Goal: Contribute content

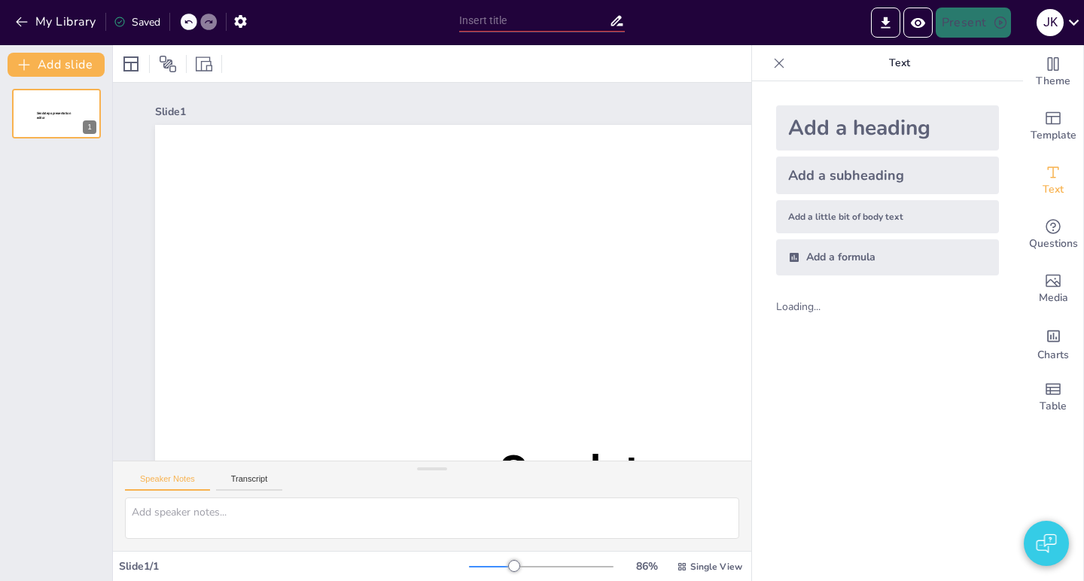
type input "Interactive slides"
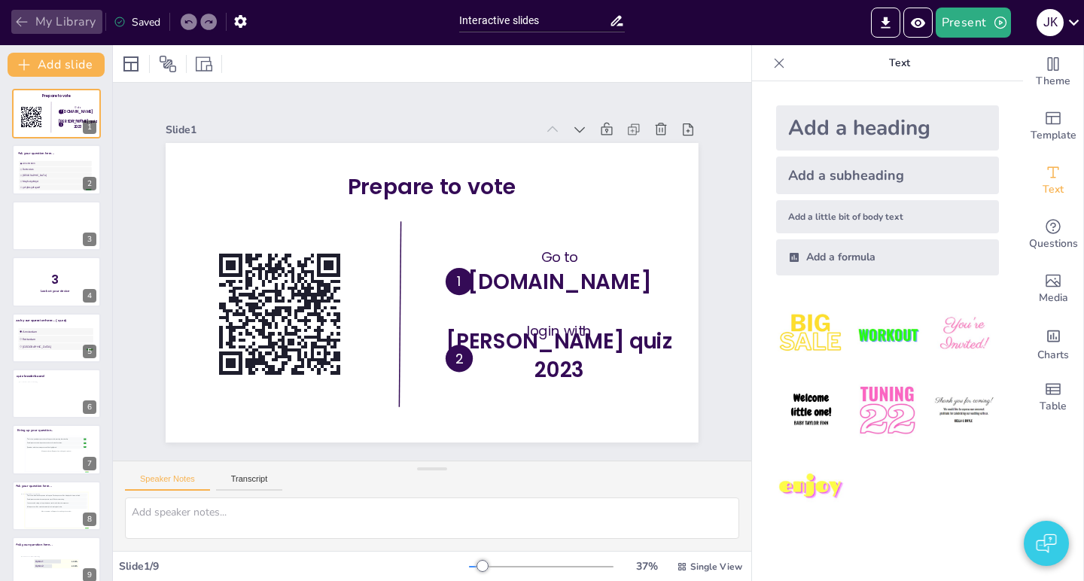
click at [18, 23] on icon "button" at bounding box center [21, 22] width 11 height 10
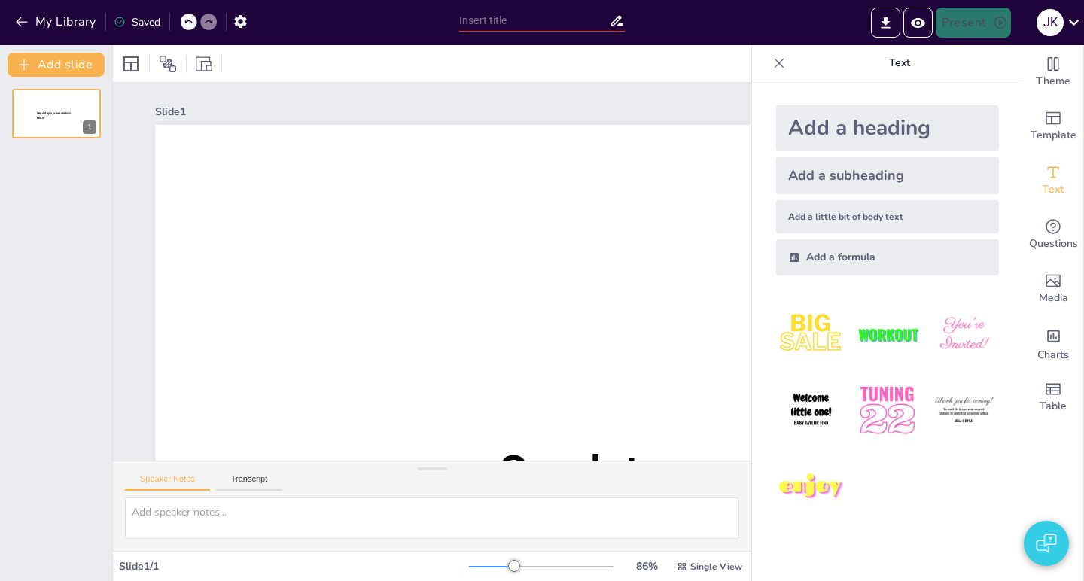
type input "Sendsteps 2.0: Enhancements and Innovations"
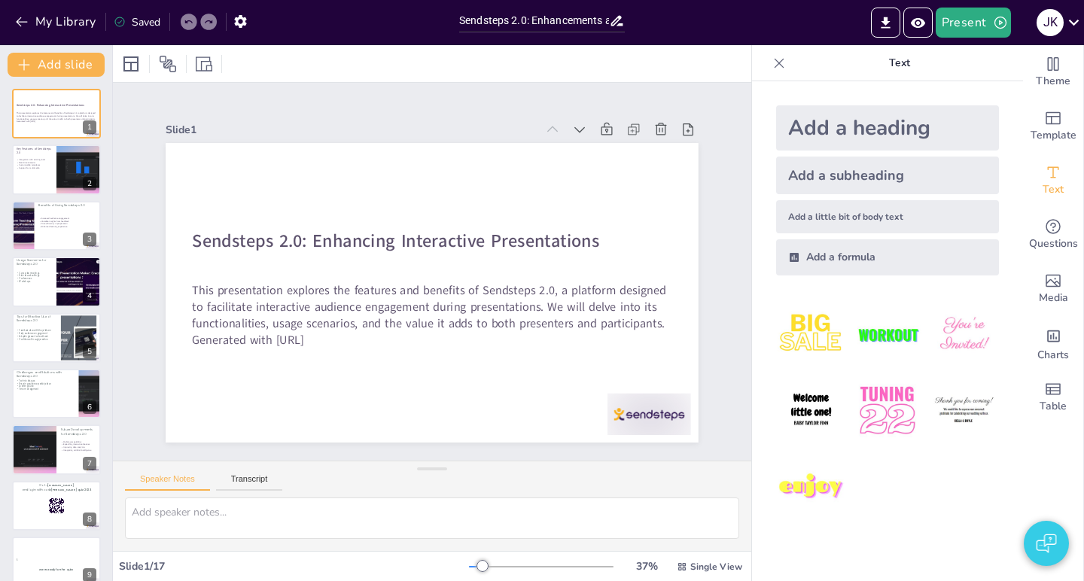
checkbox input "true"
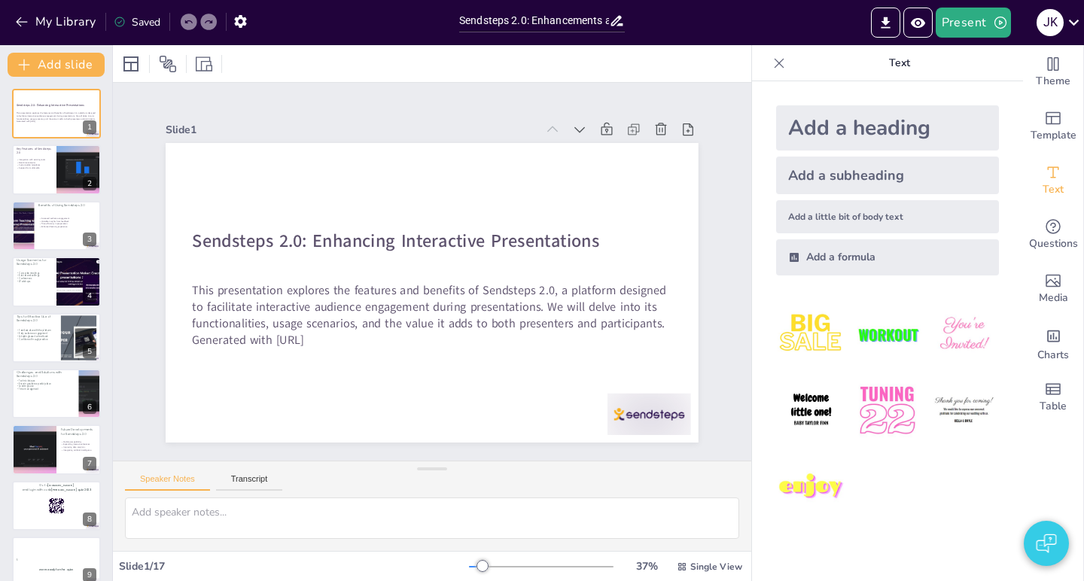
checkbox input "true"
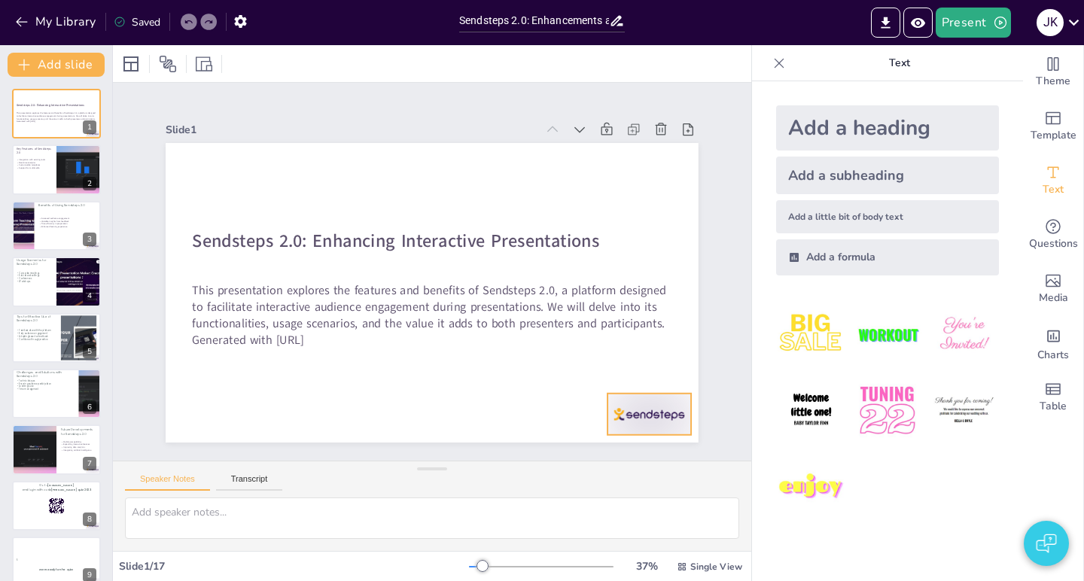
checkbox input "true"
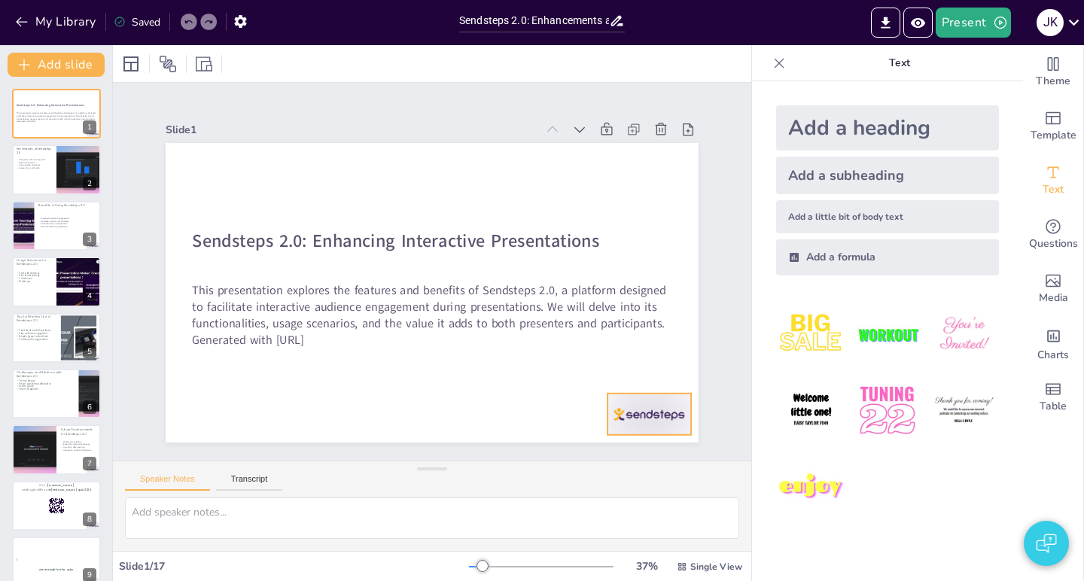
checkbox input "true"
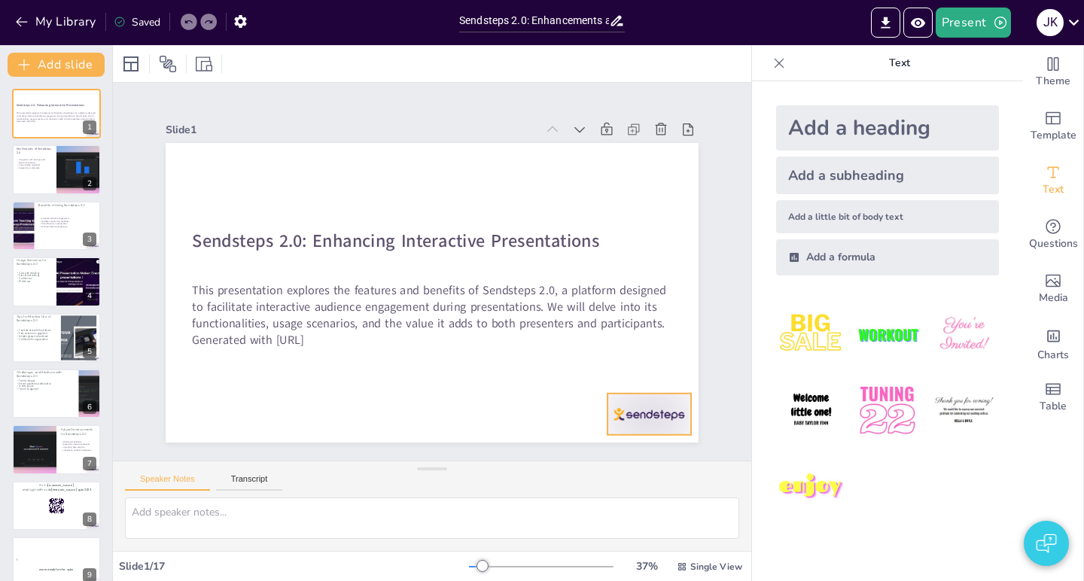
checkbox input "true"
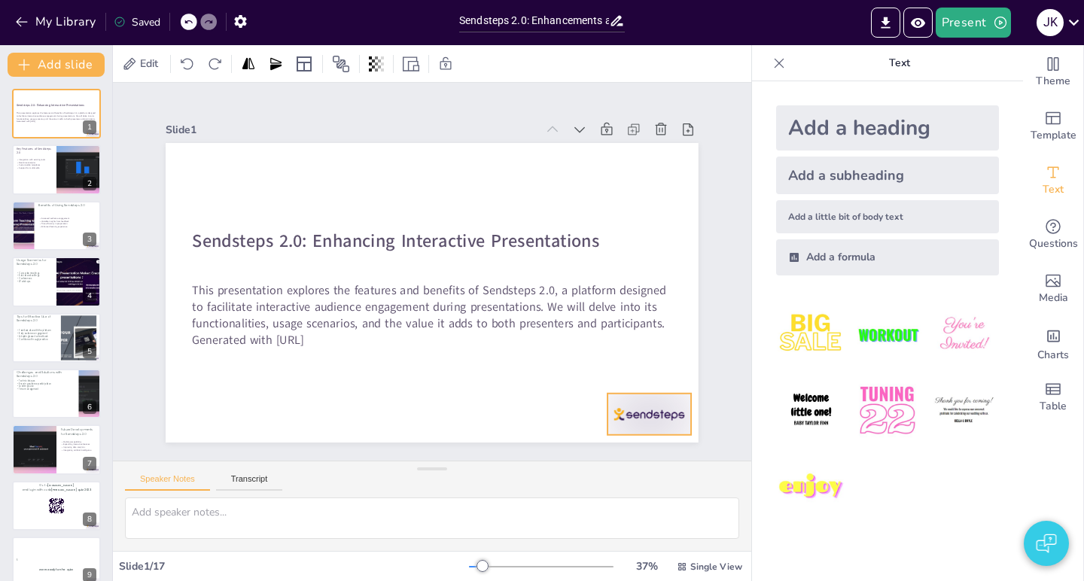
click at [651, 416] on div at bounding box center [650, 414] width 84 height 41
checkbox input "true"
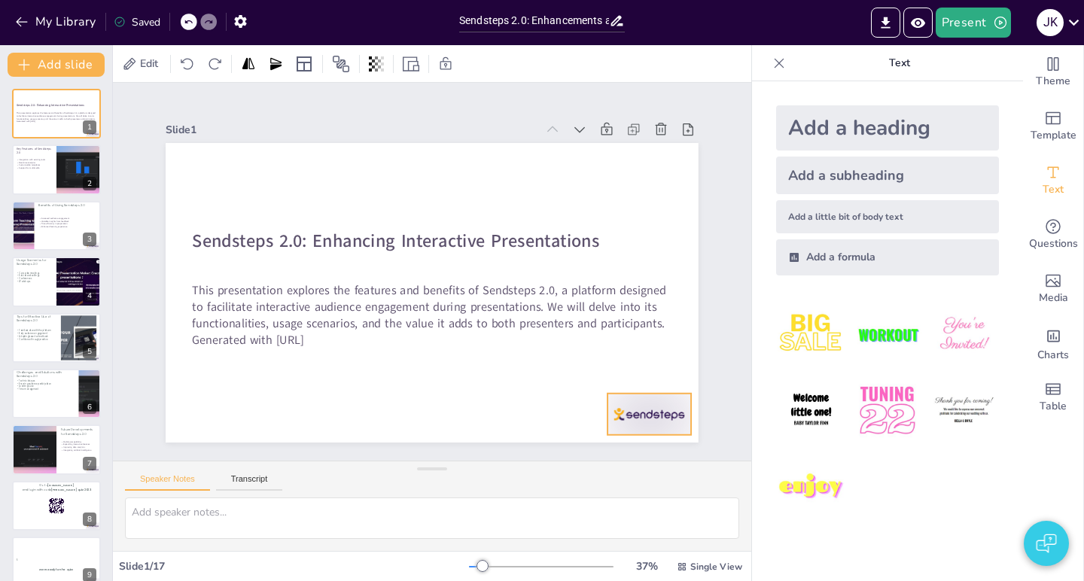
checkbox input "true"
click at [664, 422] on div at bounding box center [650, 414] width 84 height 41
checkbox input "true"
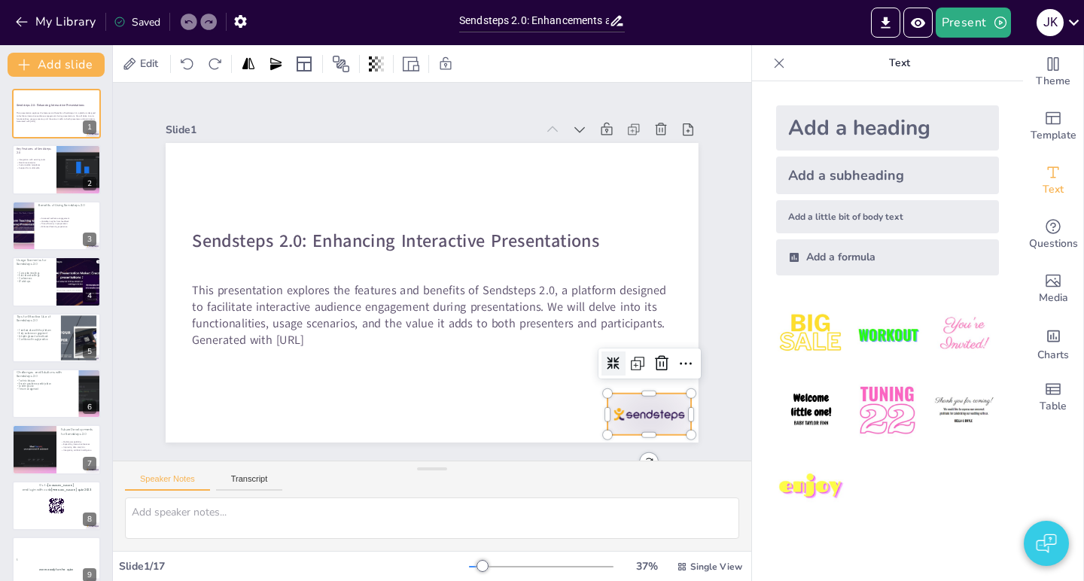
checkbox input "true"
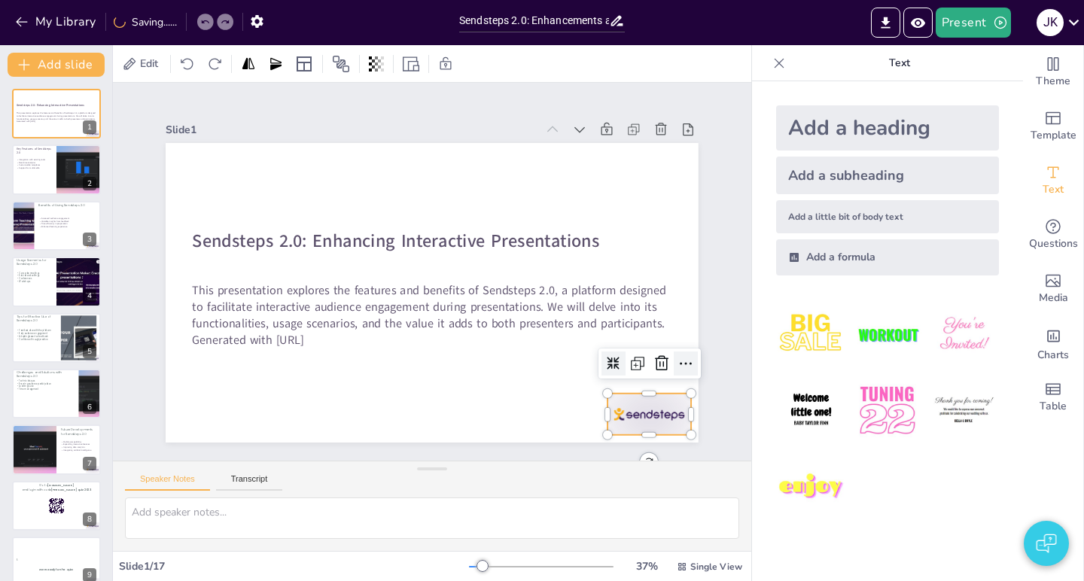
checkbox input "true"
click at [687, 364] on icon at bounding box center [686, 364] width 18 height 18
checkbox input "true"
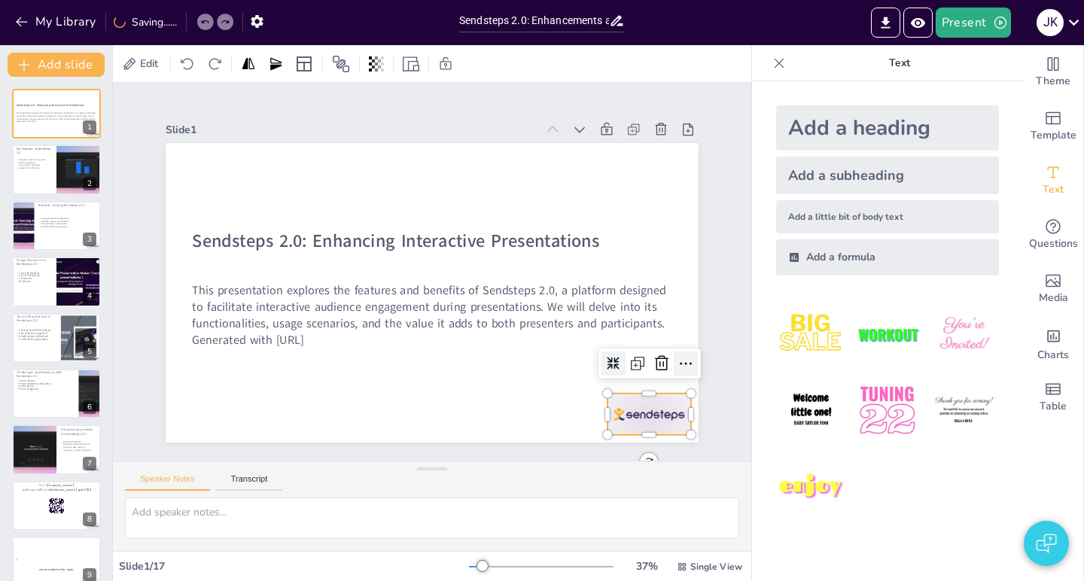
checkbox input "true"
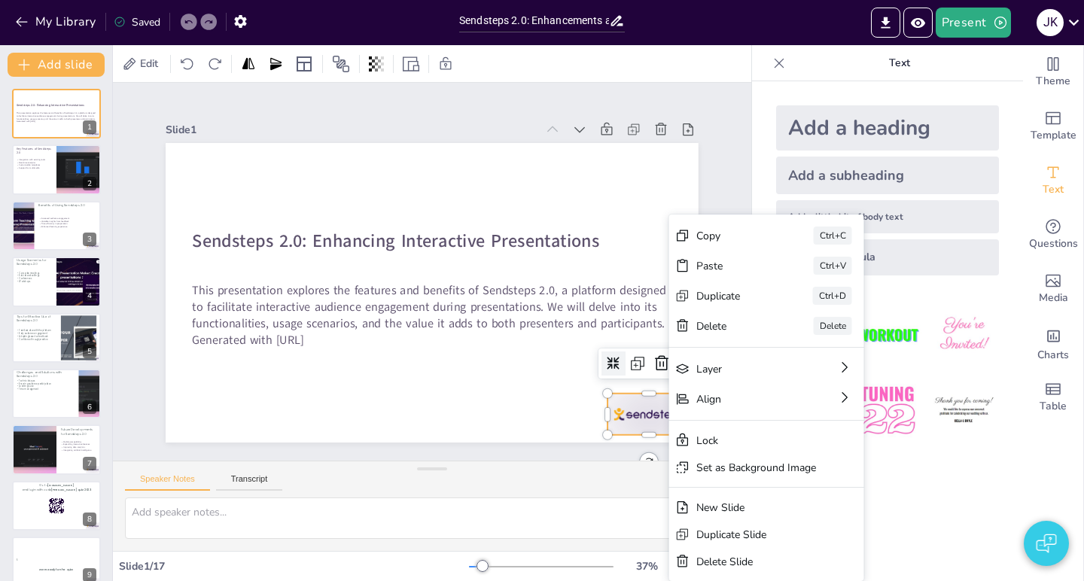
checkbox input "true"
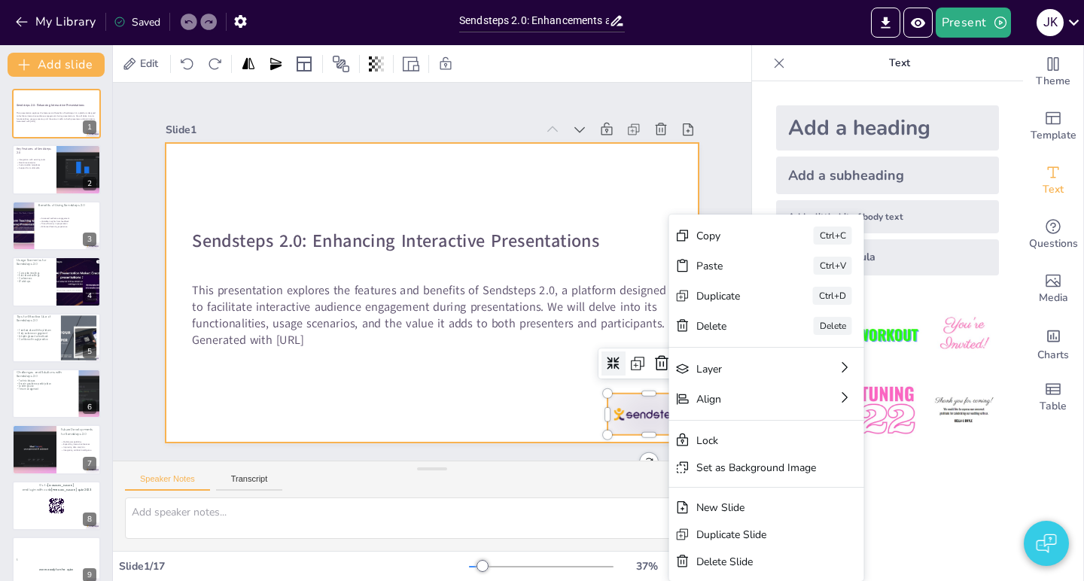
checkbox input "true"
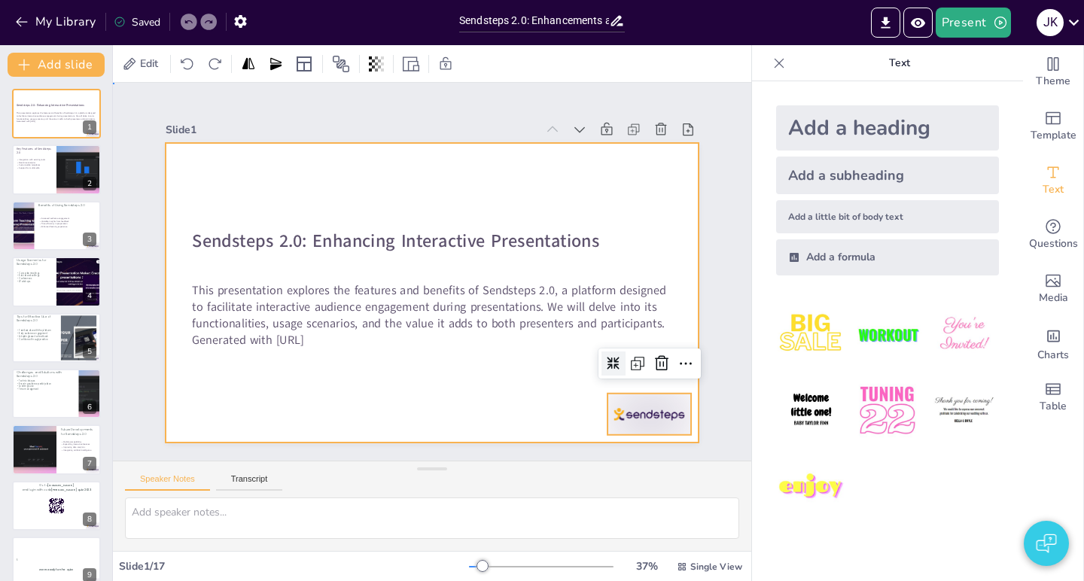
click at [519, 400] on div at bounding box center [432, 293] width 533 height 300
checkbox input "true"
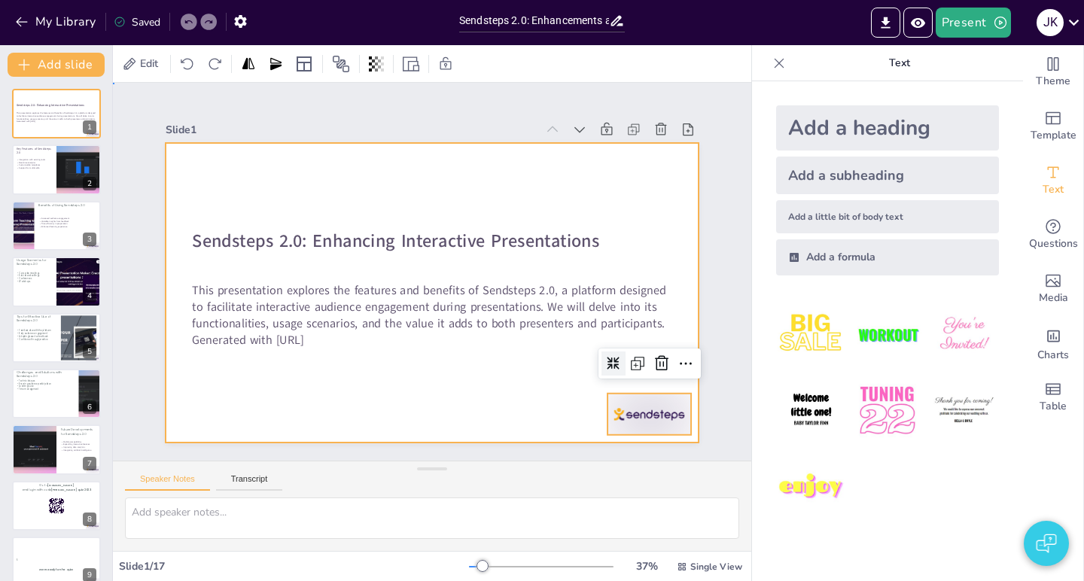
checkbox input "true"
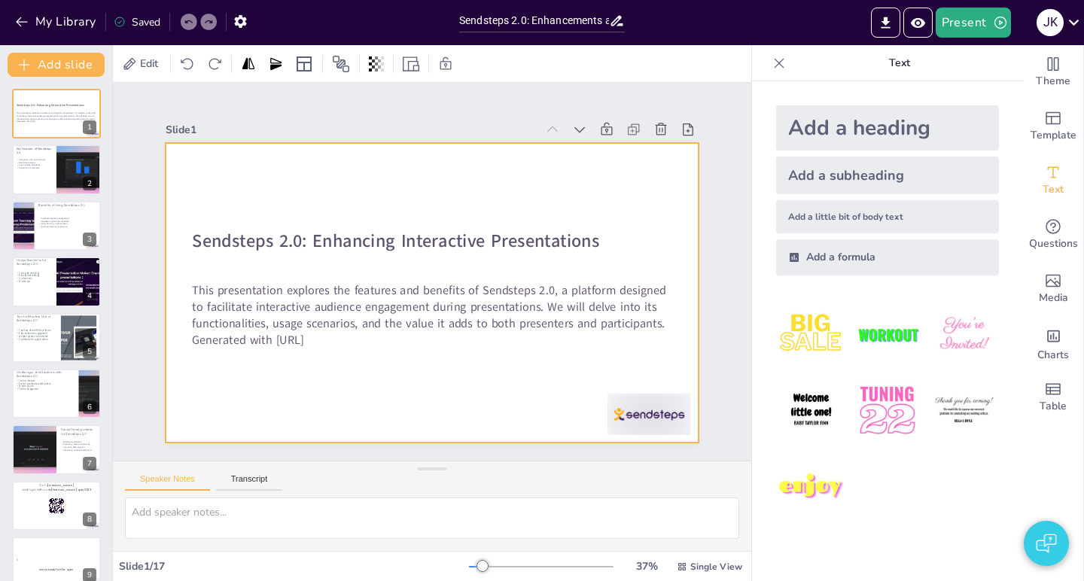
checkbox input "true"
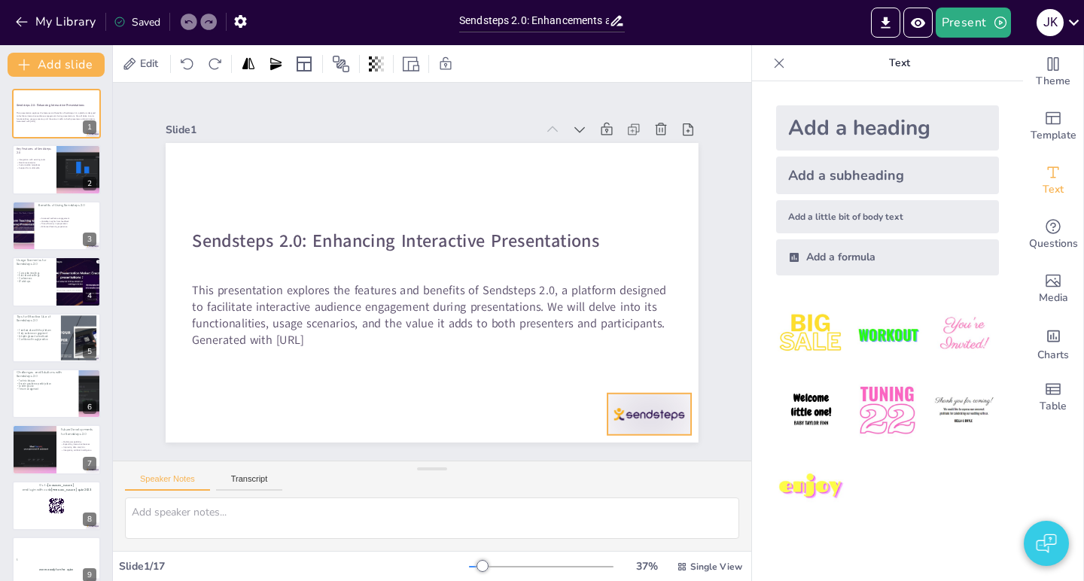
checkbox input "true"
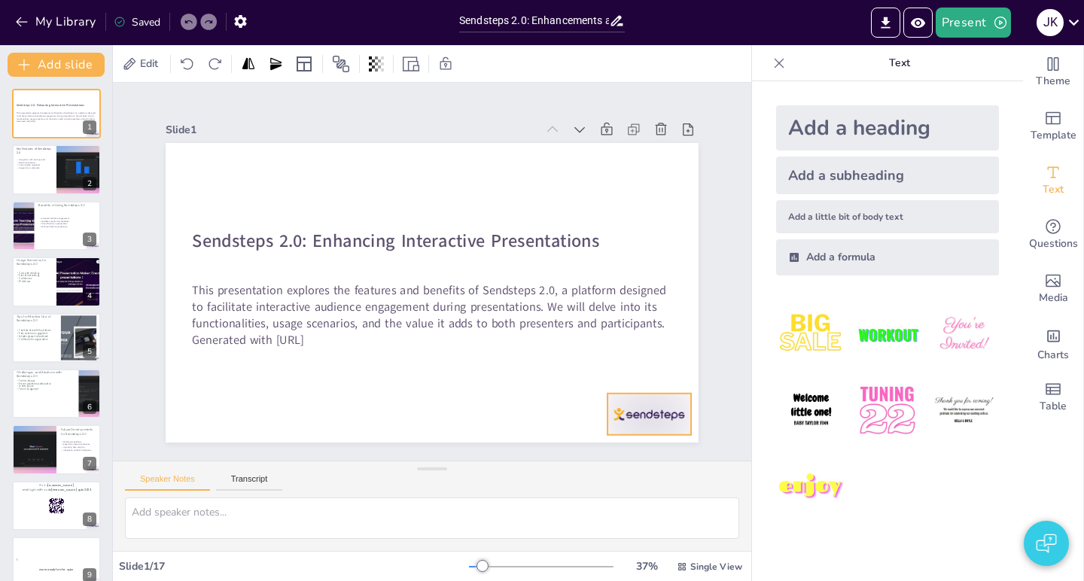
checkbox input "true"
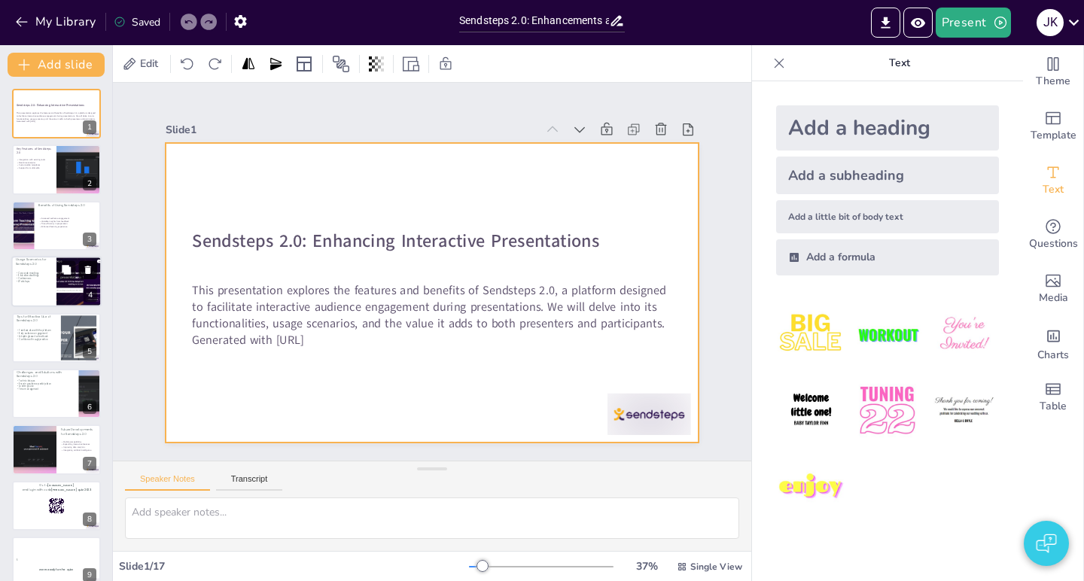
checkbox input "true"
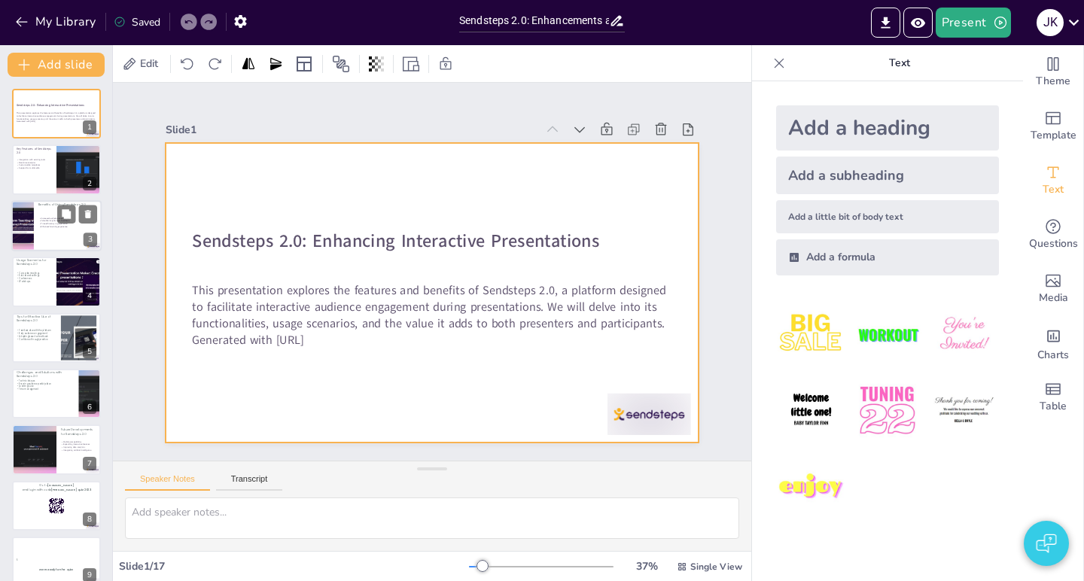
checkbox input "true"
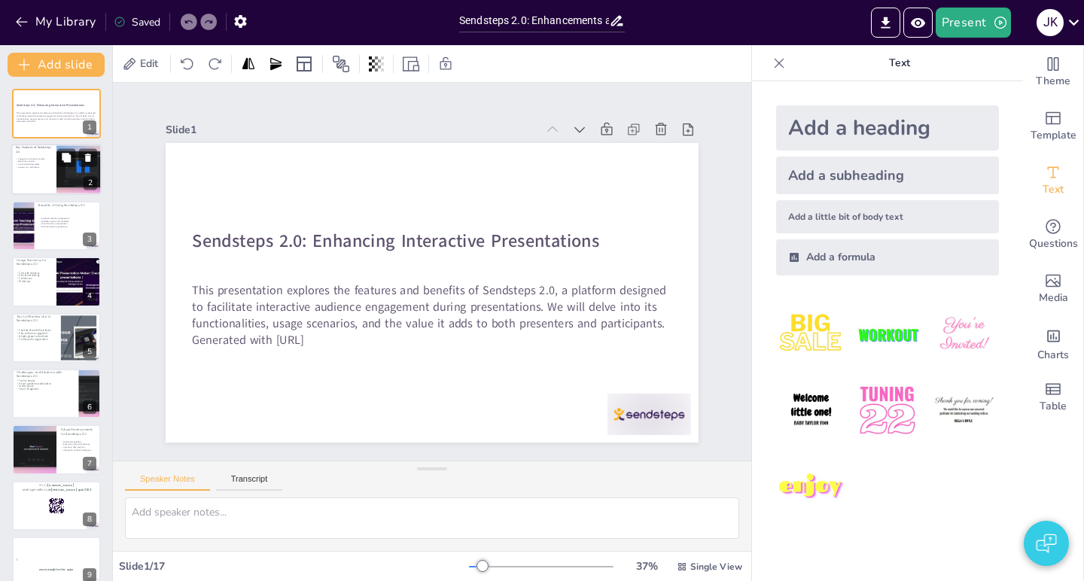
checkbox input "true"
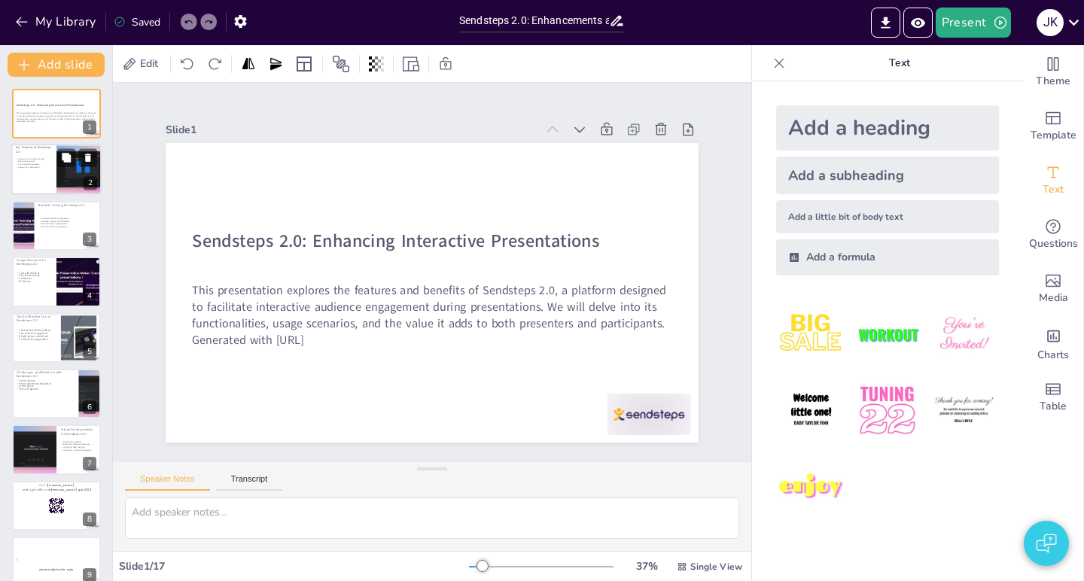
click at [57, 181] on div at bounding box center [79, 170] width 72 height 51
type textarea "The integration of Sendsteps 2.0 with existing presentation tools is crucial as…"
checkbox input "true"
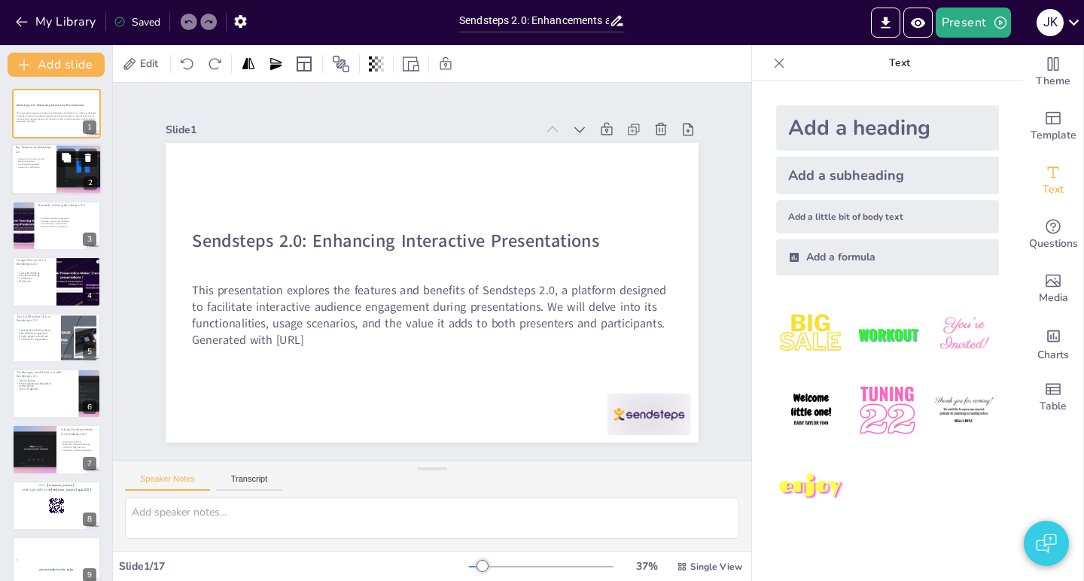
checkbox input "true"
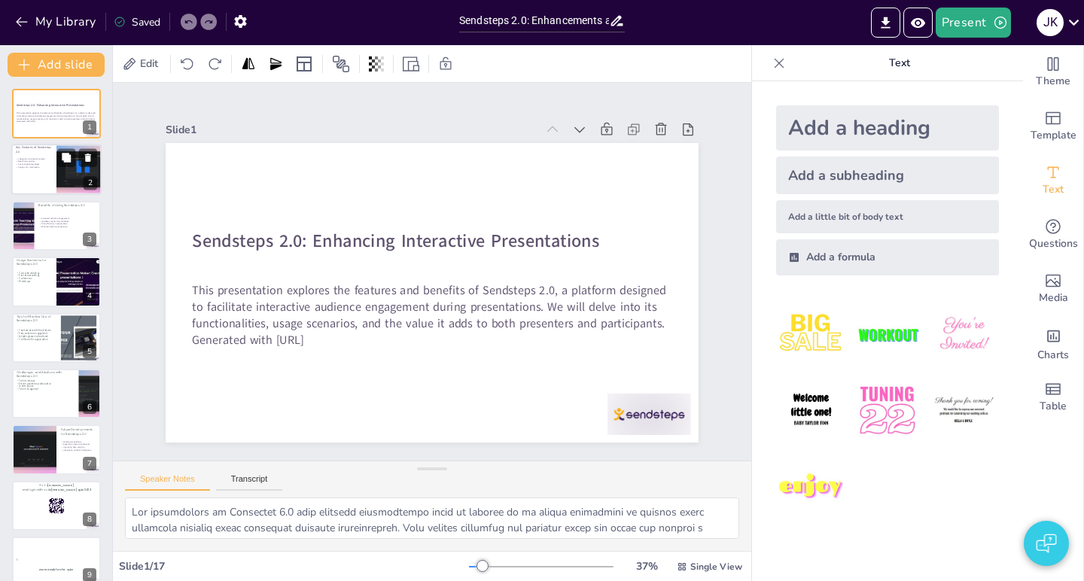
checkbox input "true"
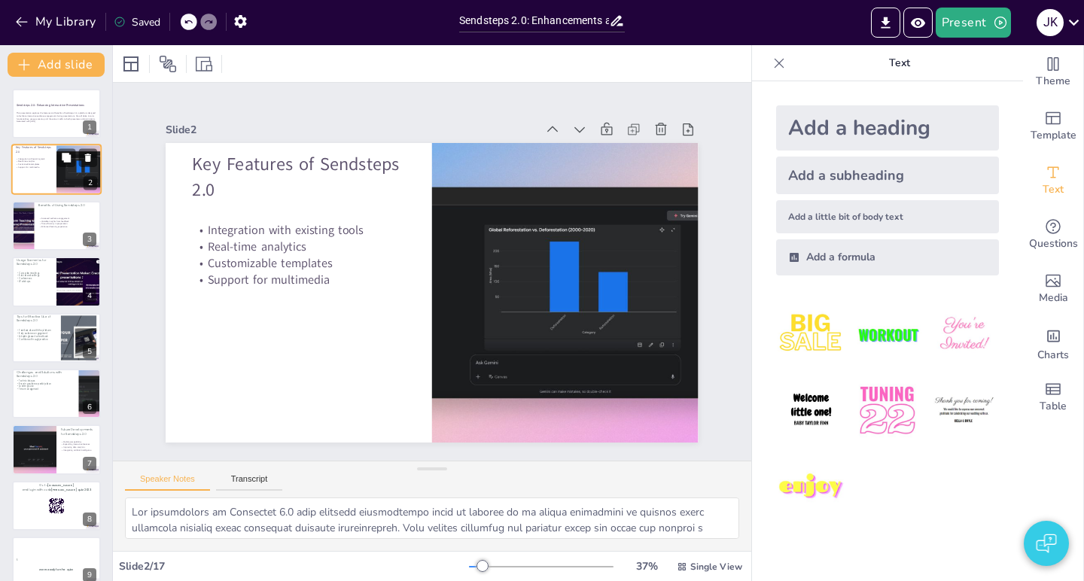
checkbox input "true"
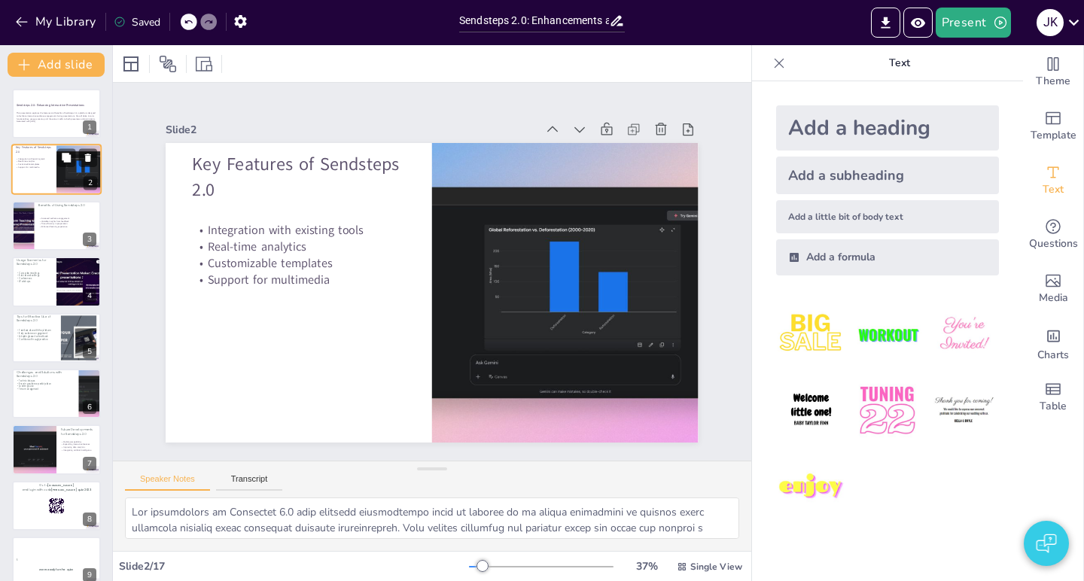
click at [43, 177] on div at bounding box center [56, 170] width 90 height 51
checkbox input "true"
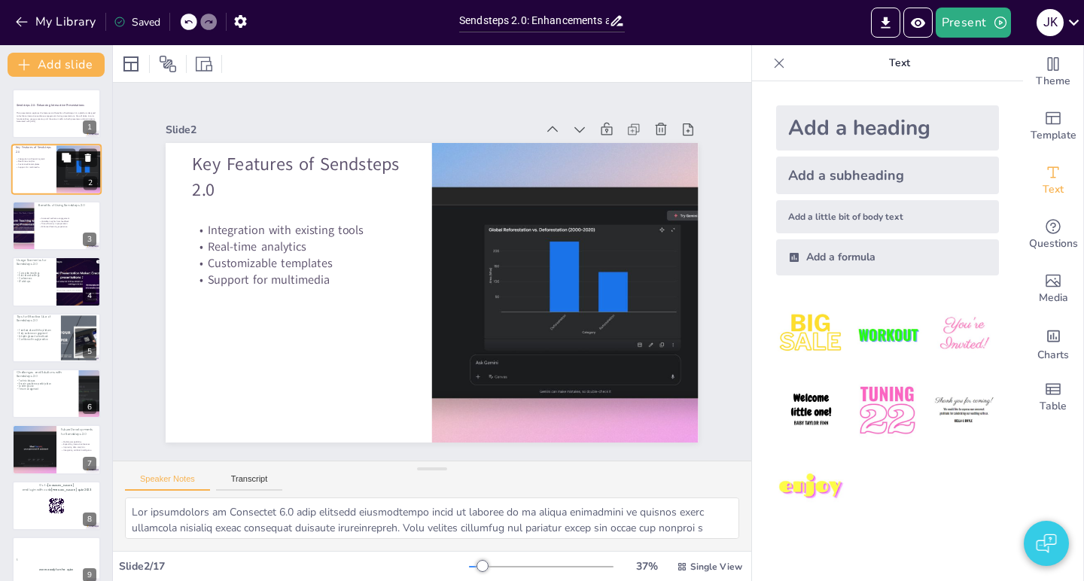
checkbox input "true"
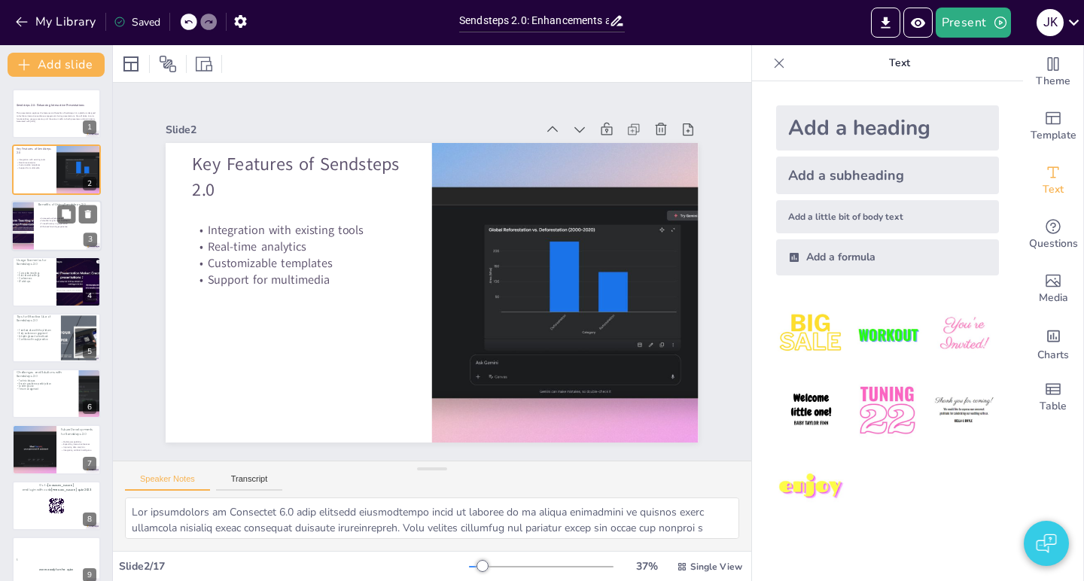
checkbox input "true"
click at [66, 229] on div "Increased audience engagement Valuable insights from feedback Time efficiency i…" at bounding box center [67, 222] width 59 height 14
type textarea "Increased audience engagement is a primary benefit of using Sendsteps 2.0. By e…"
checkbox input "true"
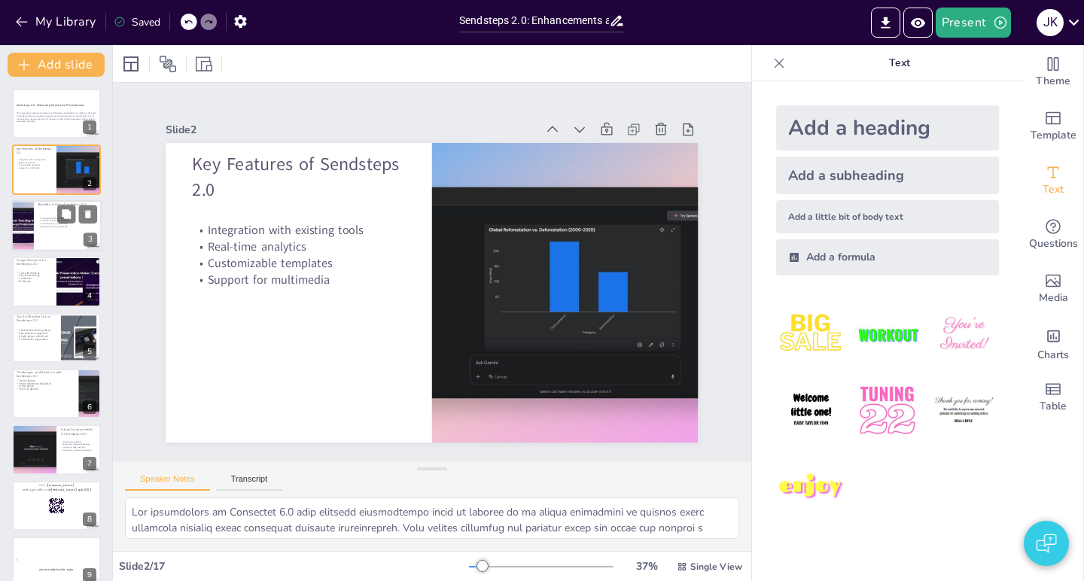
checkbox input "true"
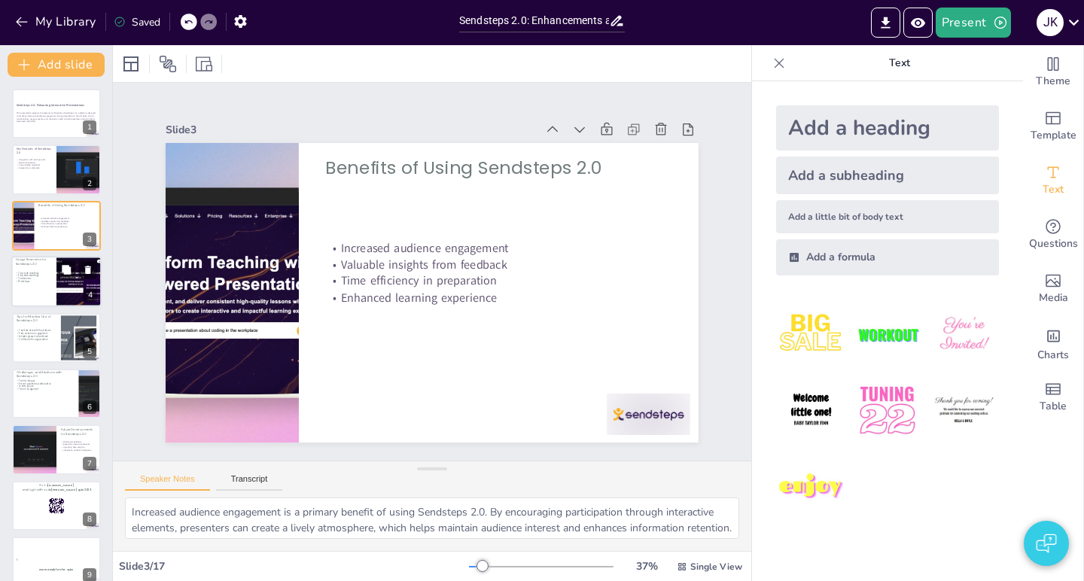
checkbox input "true"
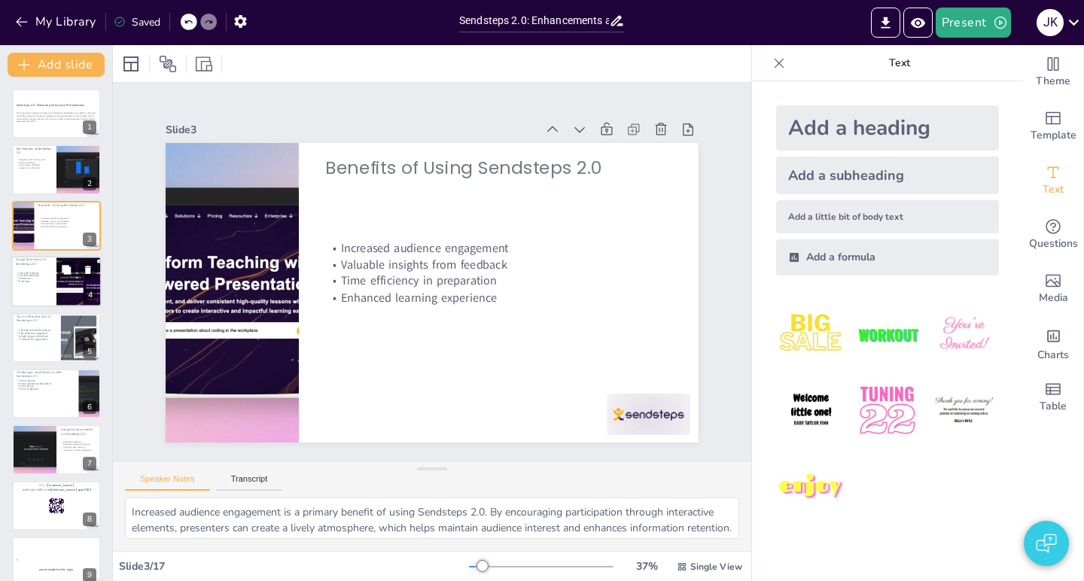
click at [57, 291] on div at bounding box center [79, 281] width 91 height 51
type textarea "Corporate meetings are an ideal scenario for using Sendsteps 2.0, as the platfo…"
checkbox input "true"
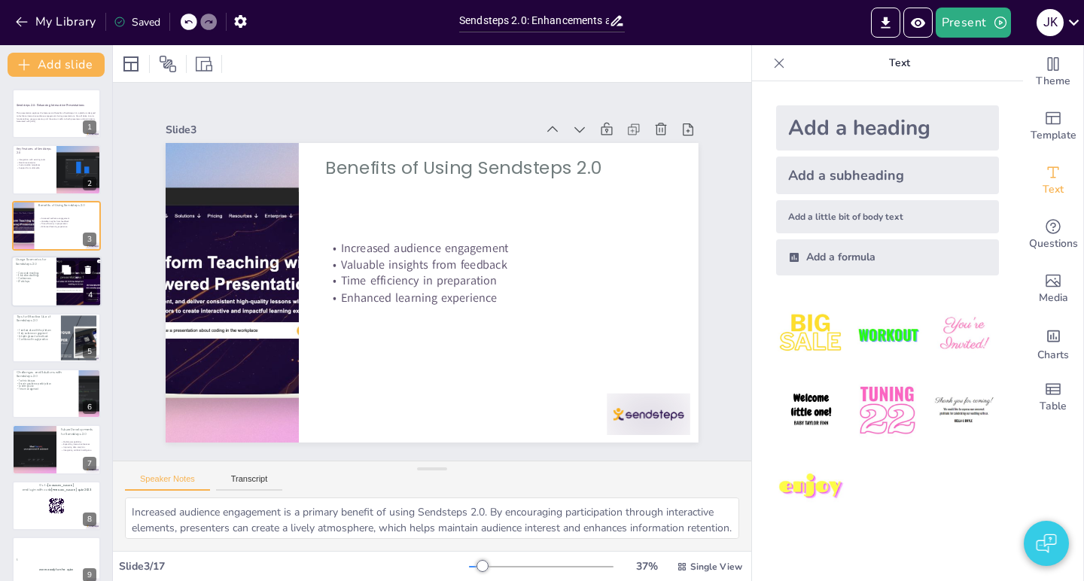
checkbox input "true"
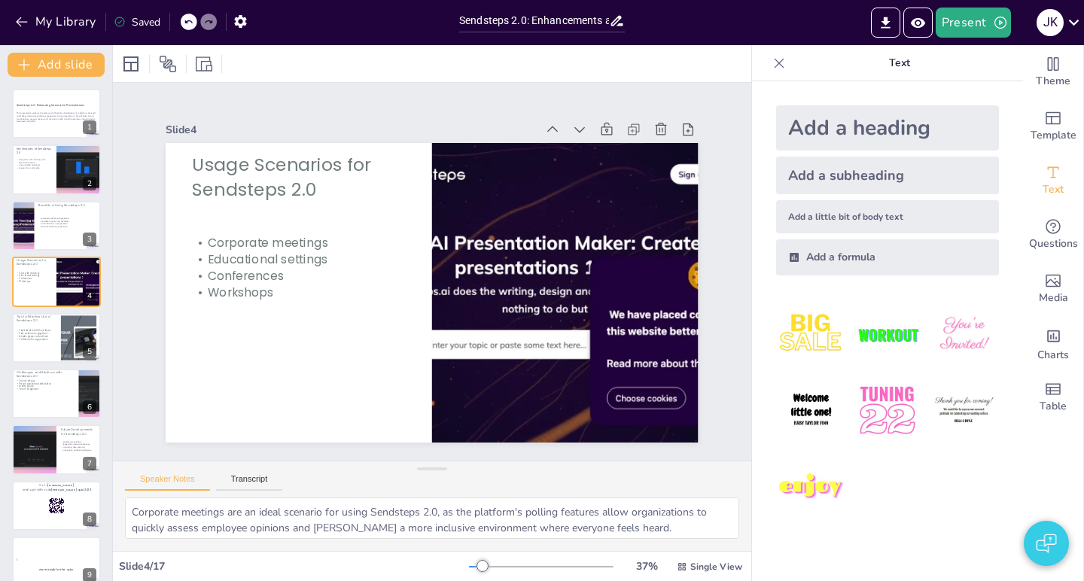
checkbox input "true"
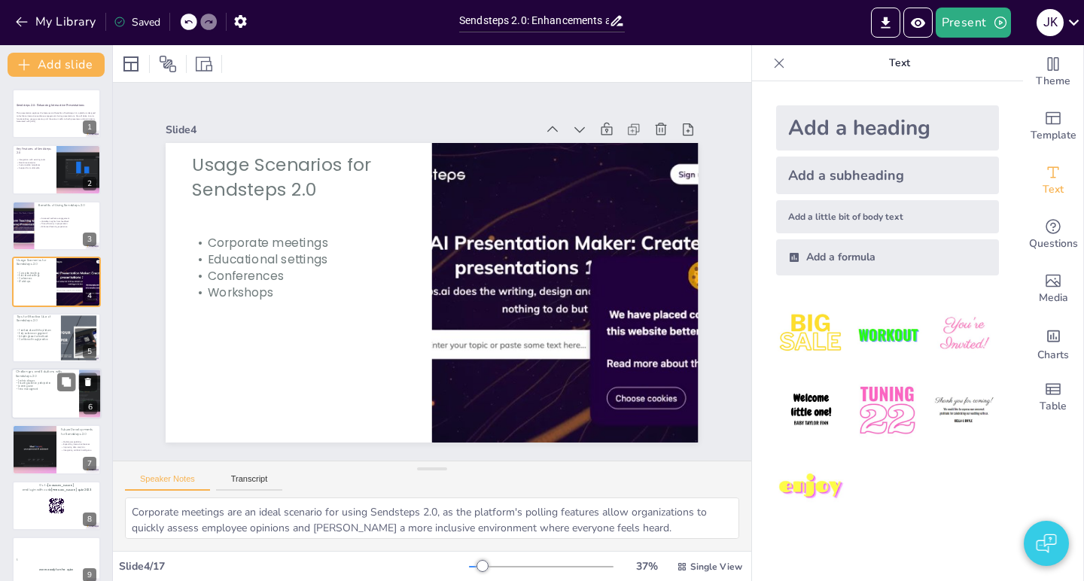
checkbox input "true"
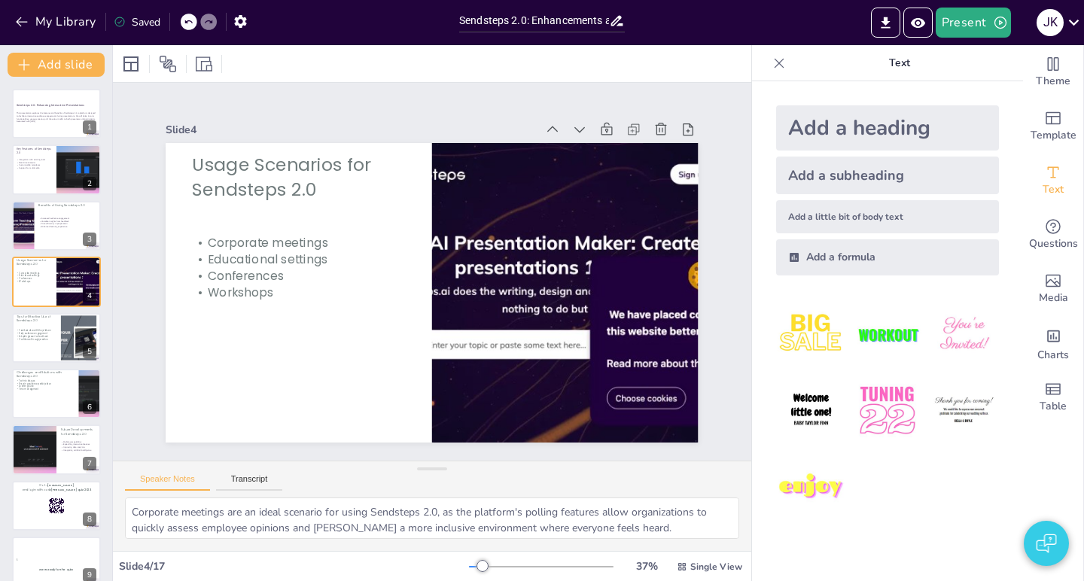
checkbox input "true"
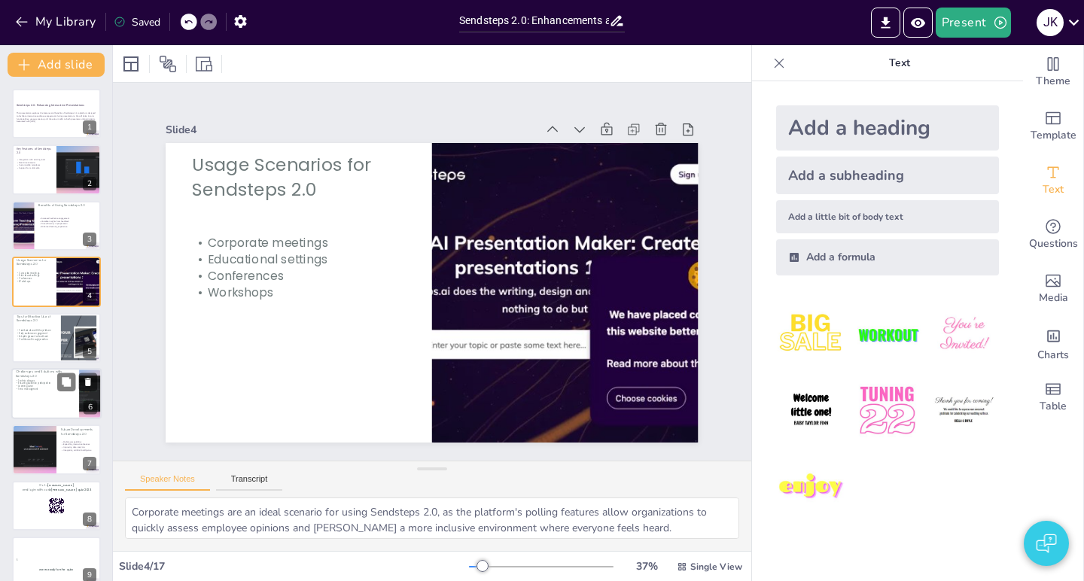
checkbox input "true"
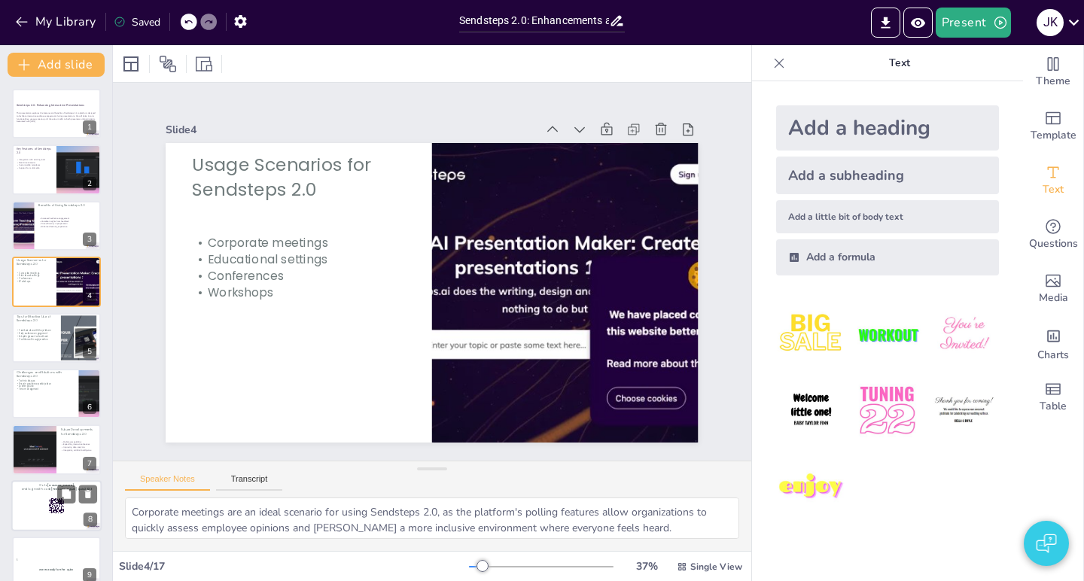
checkbox input "true"
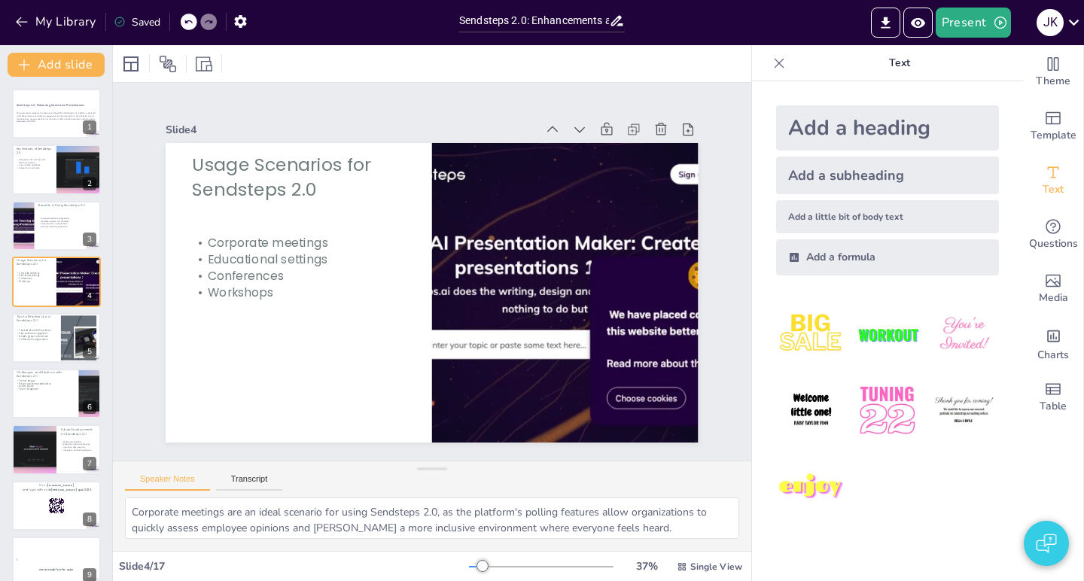
checkbox input "true"
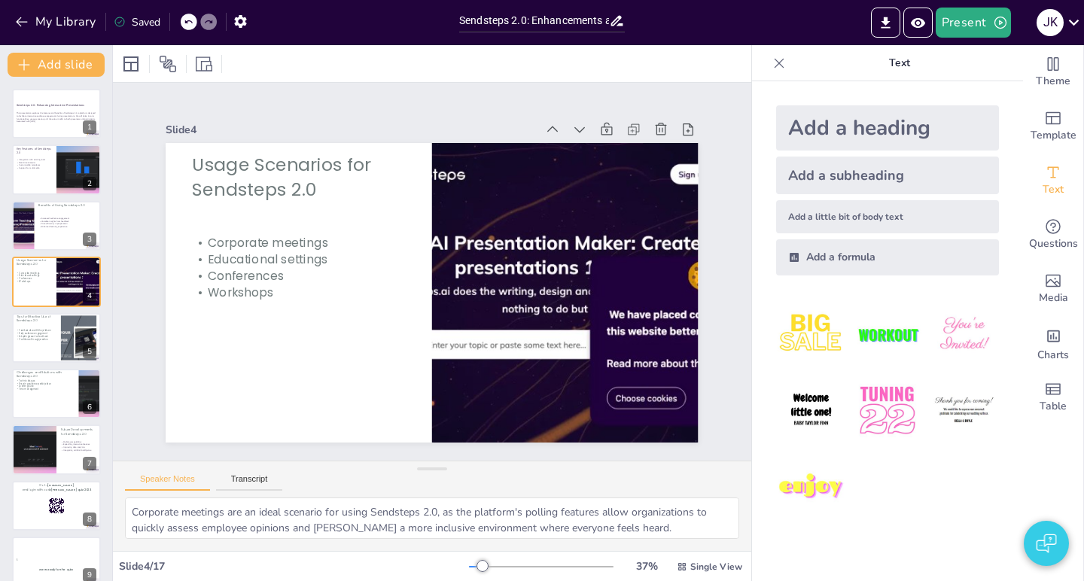
checkbox input "true"
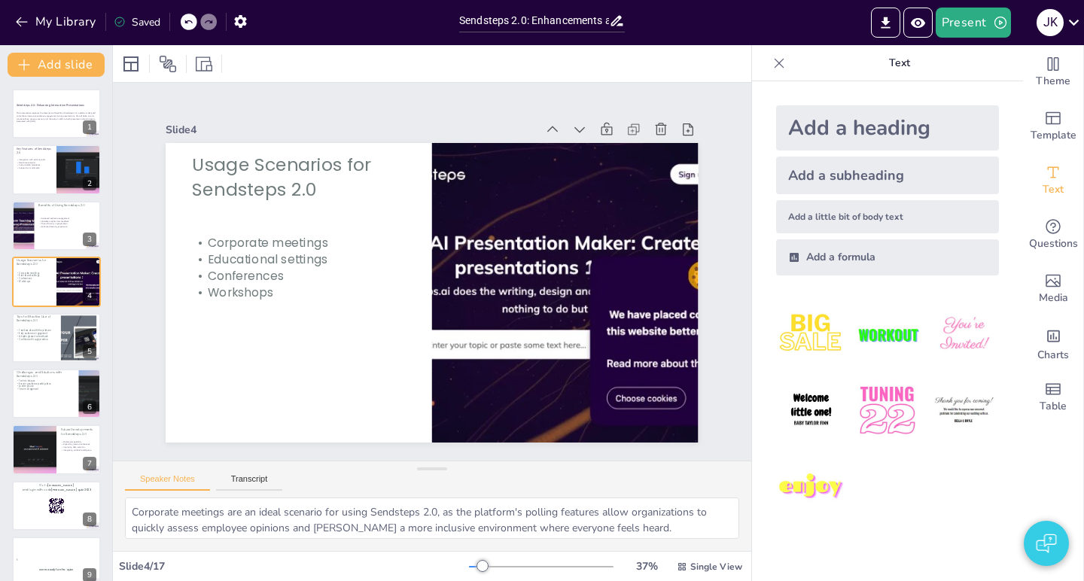
scroll to position [459, 0]
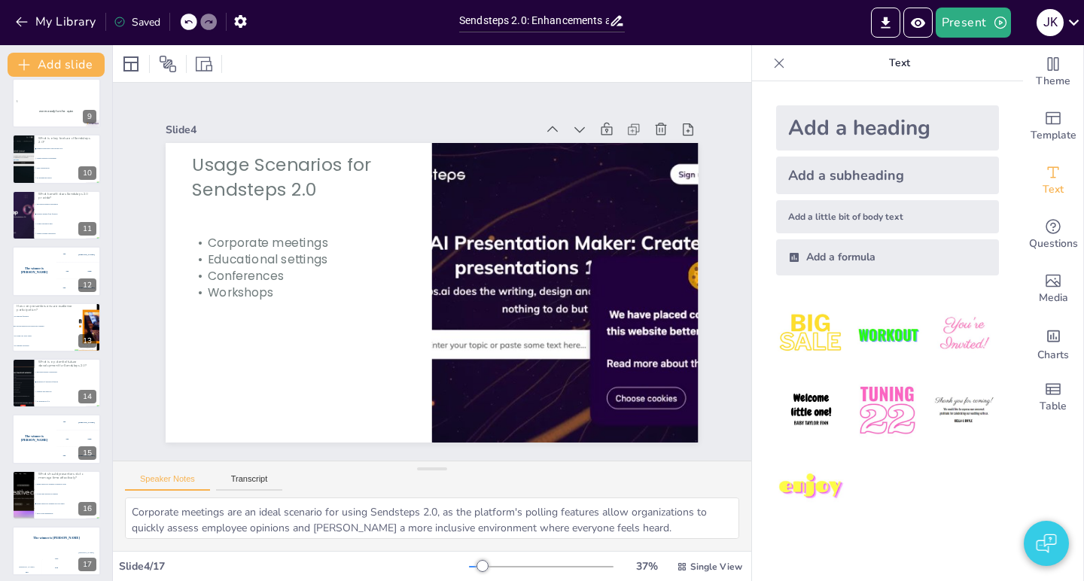
checkbox input "true"
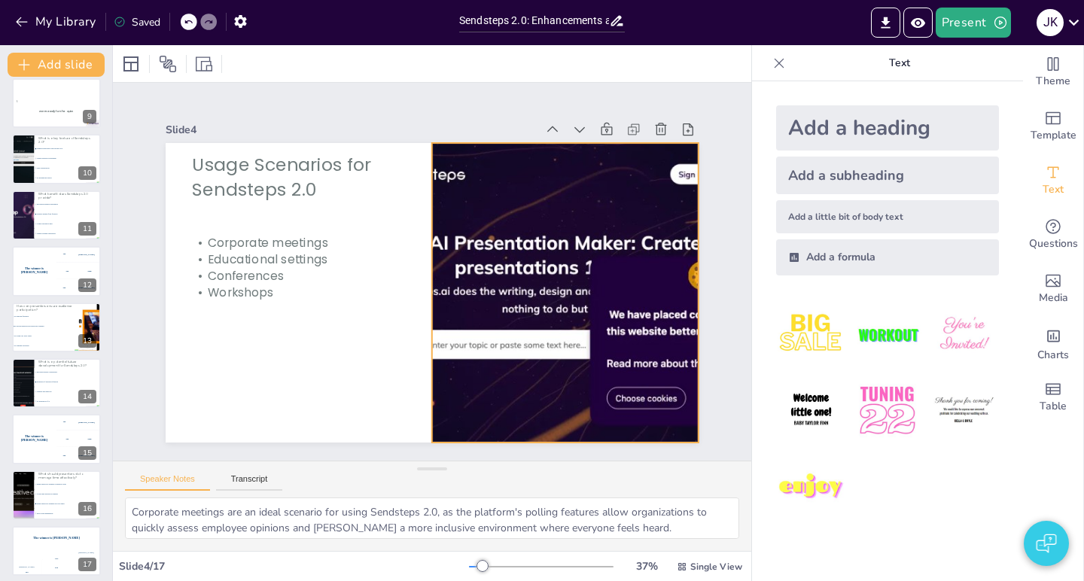
checkbox input "true"
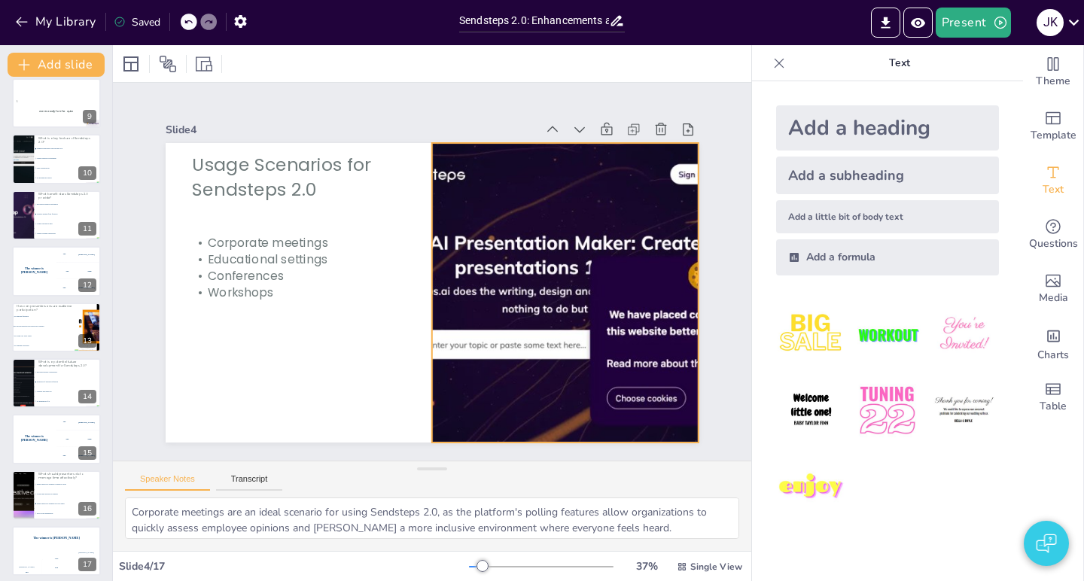
checkbox input "true"
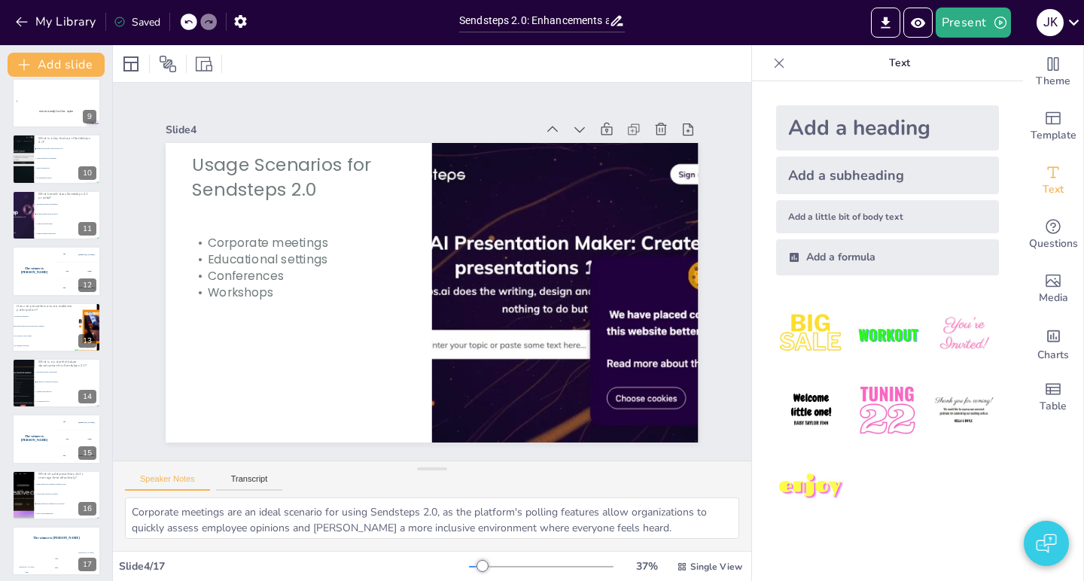
checkbox input "true"
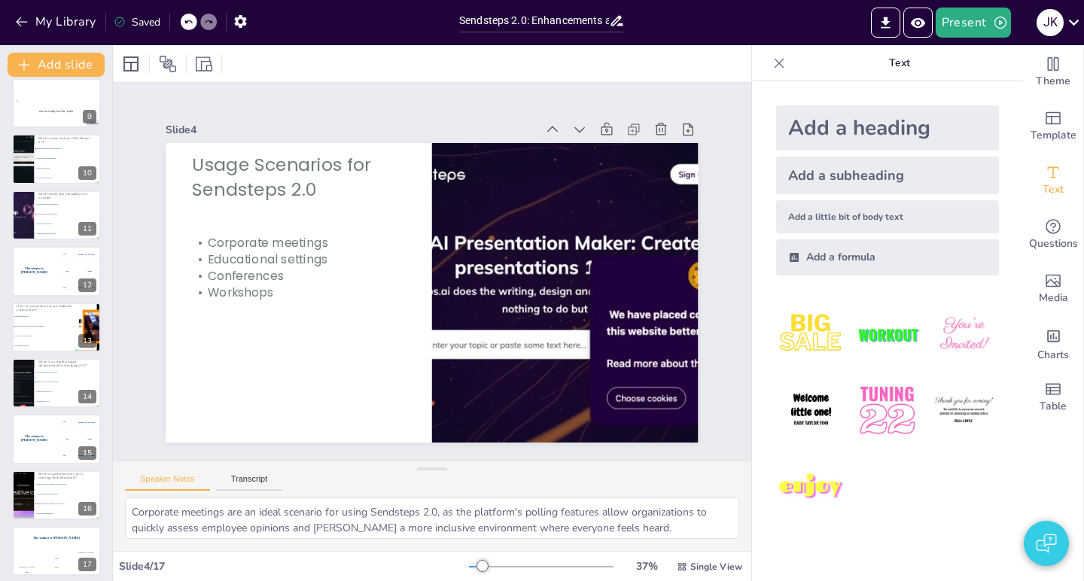
checkbox input "true"
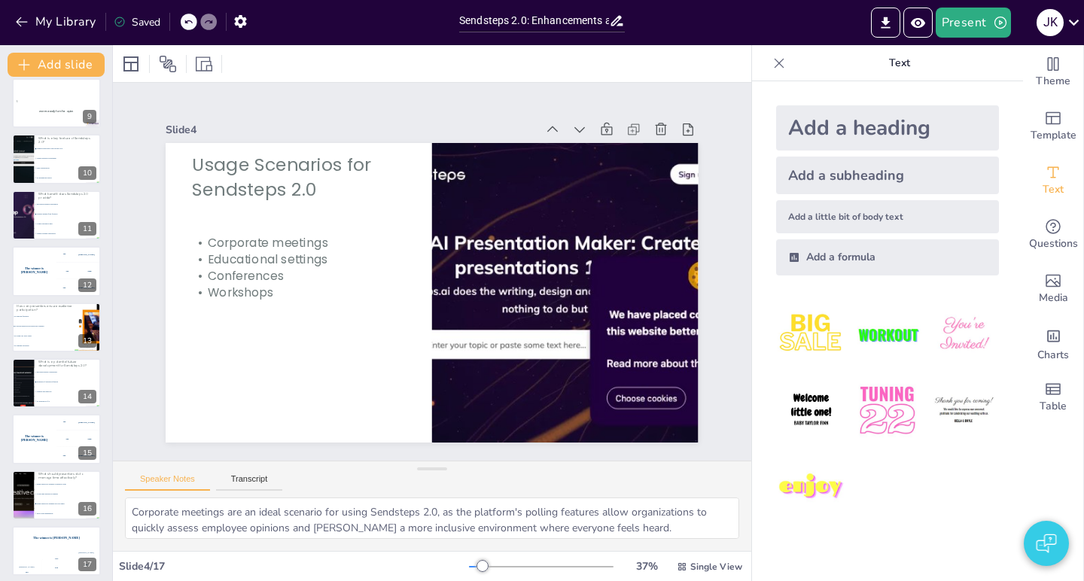
checkbox input "true"
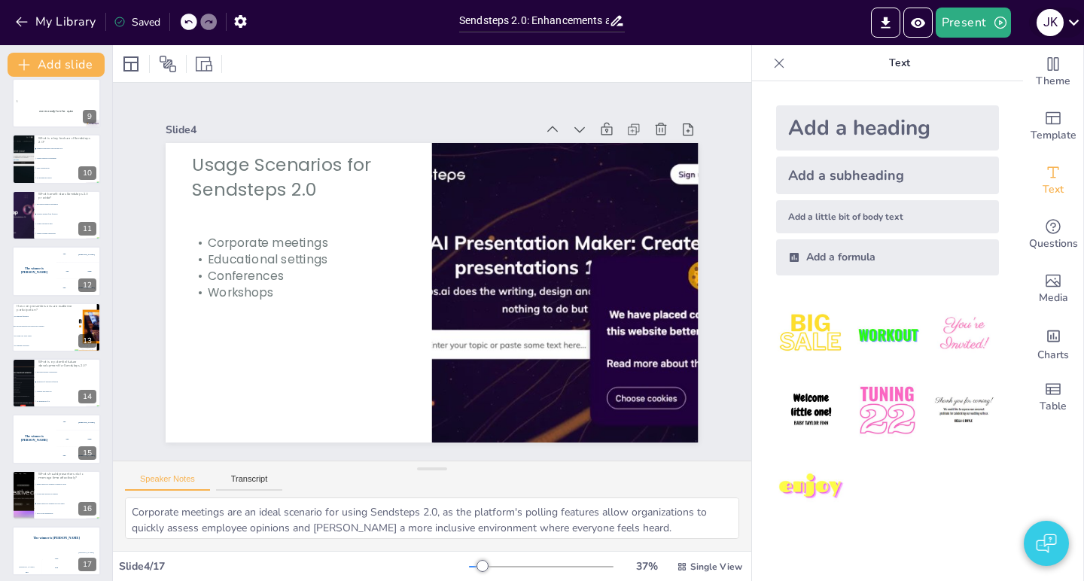
click at [1064, 26] on icon at bounding box center [1074, 22] width 20 height 20
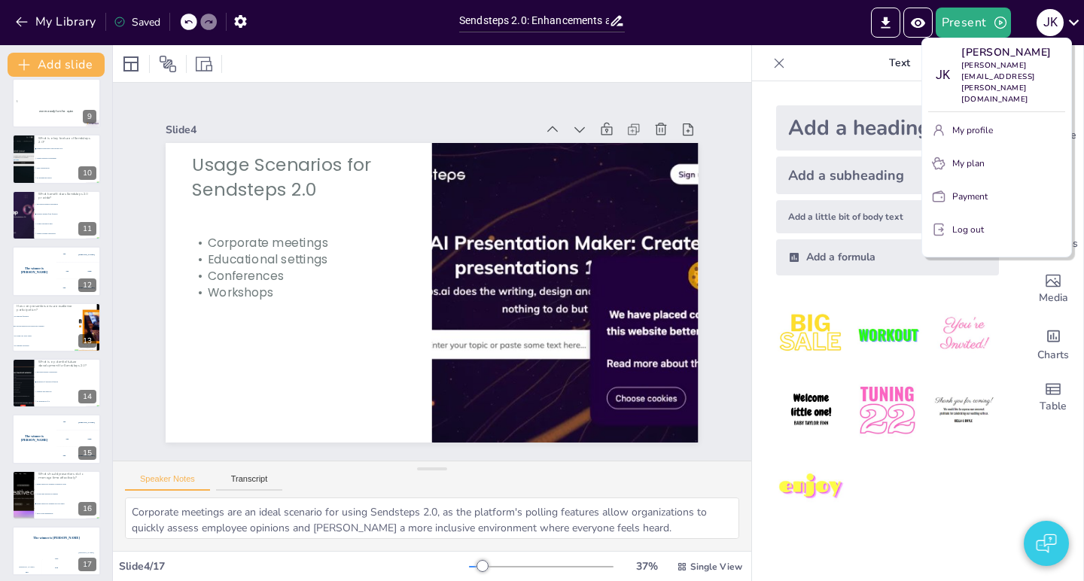
click at [1059, 18] on div at bounding box center [542, 290] width 1084 height 581
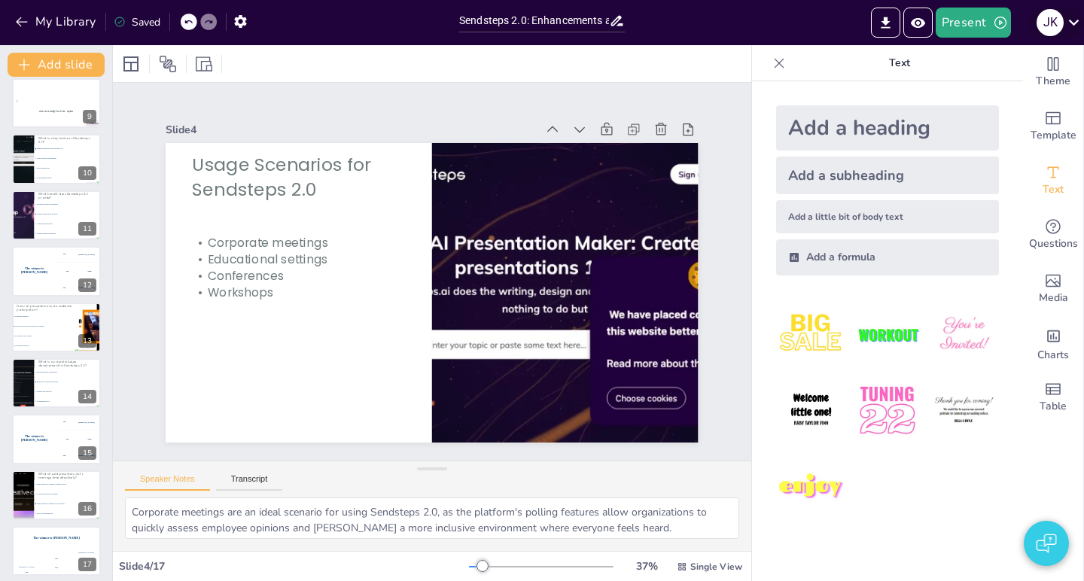
click at [1054, 23] on div "J K" at bounding box center [1050, 22] width 27 height 27
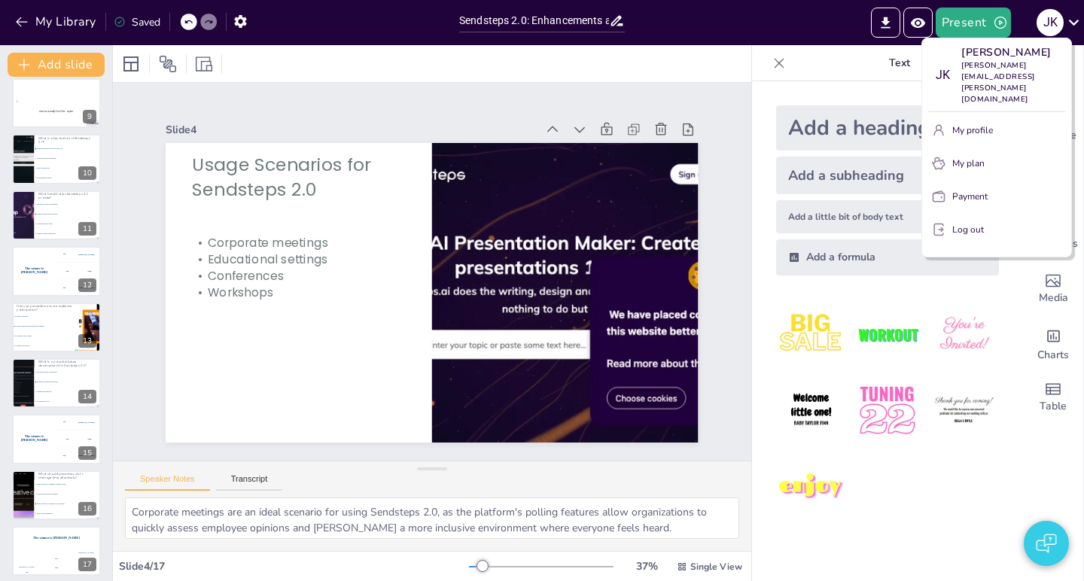
click at [1059, 24] on div at bounding box center [542, 290] width 1084 height 581
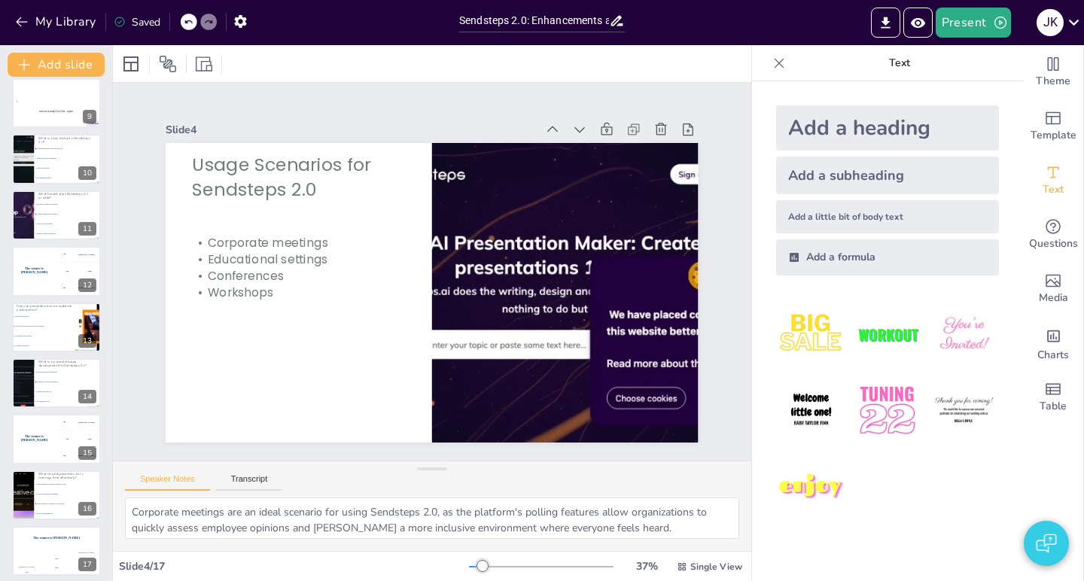
click at [1059, 24] on div "J K" at bounding box center [1050, 22] width 27 height 27
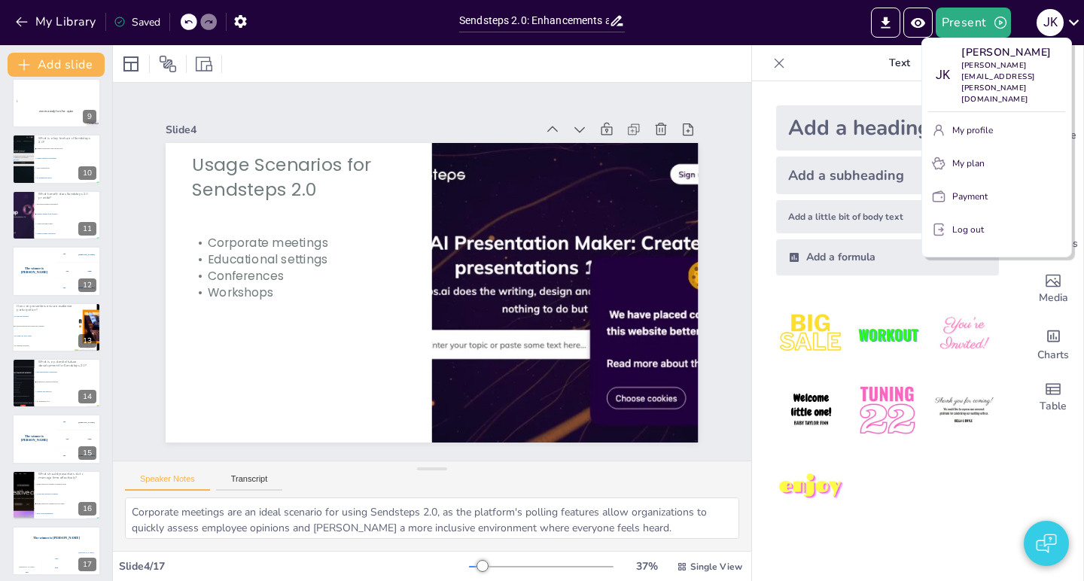
click at [964, 223] on p "Log out" at bounding box center [968, 230] width 32 height 14
